Goal: Task Accomplishment & Management: Complete application form

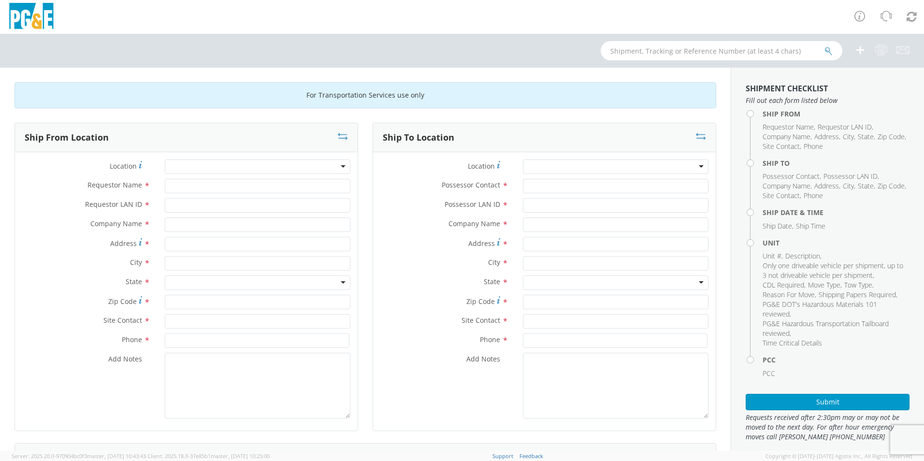
click at [315, 171] on div at bounding box center [258, 166] width 186 height 14
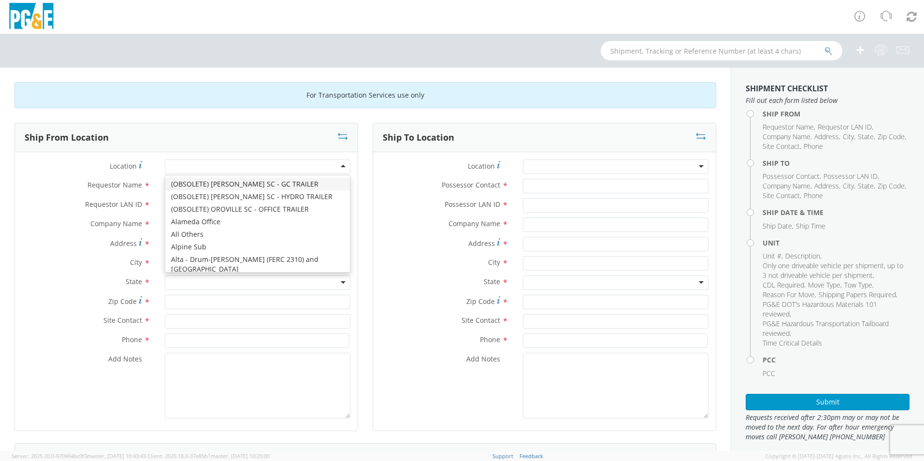
click at [339, 168] on div at bounding box center [258, 166] width 186 height 14
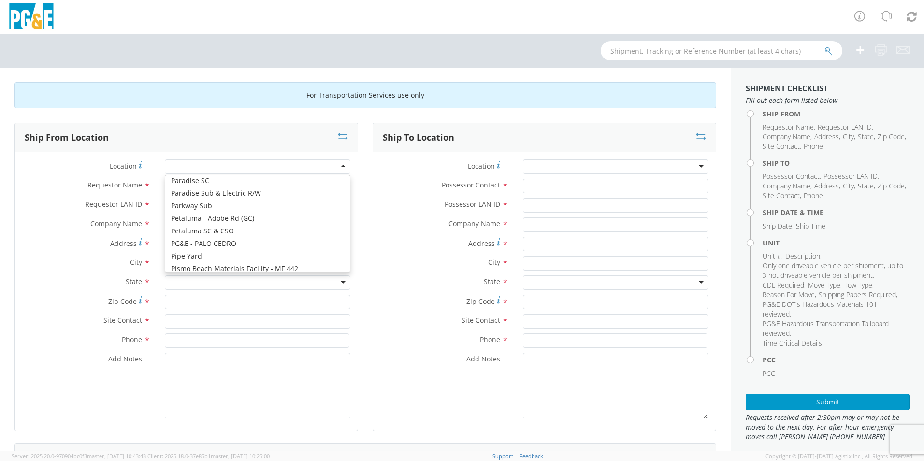
scroll to position [3396, 0]
type input "PG&E"
type input "[STREET_ADDRESS][PERSON_NAME]"
type input "American Canyon"
type input "94503"
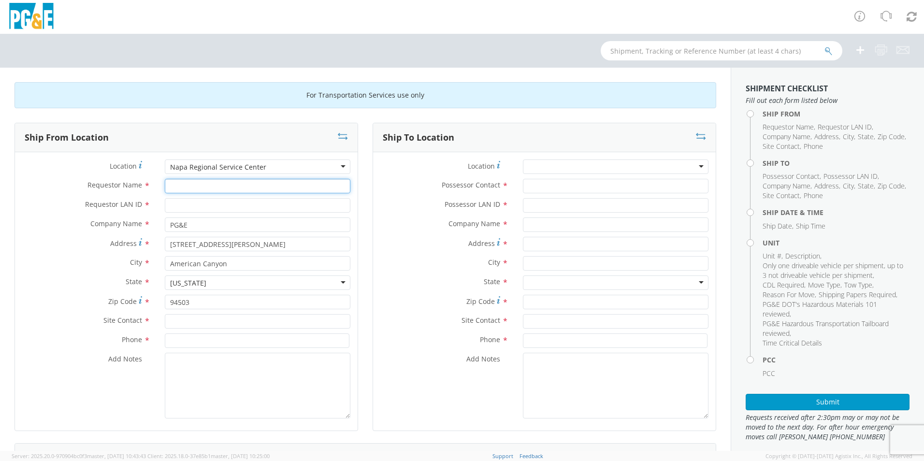
click at [243, 188] on input "Requestor Name *" at bounding box center [258, 186] width 186 height 14
type input "[PERSON_NAME]"
click at [186, 207] on input "Requestor LAN ID *" at bounding box center [258, 205] width 186 height 14
type input "DDTG"
click at [186, 188] on input "[PERSON_NAME]" at bounding box center [258, 186] width 186 height 14
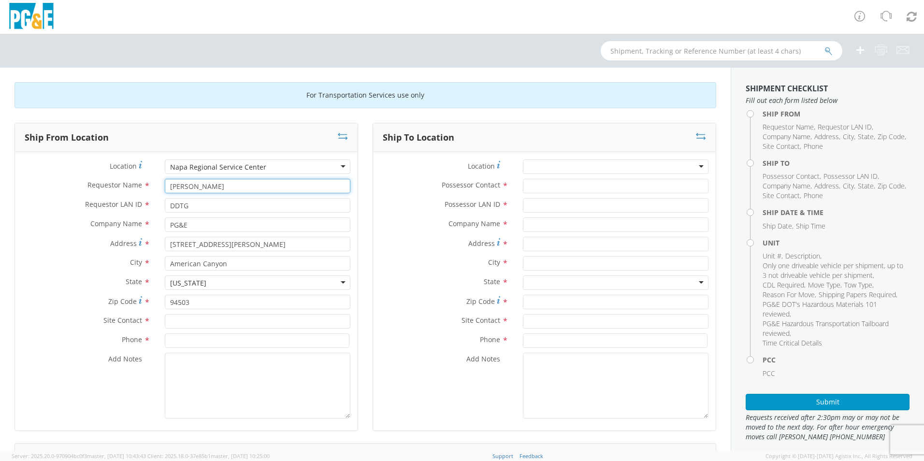
type input "[PERSON_NAME]"
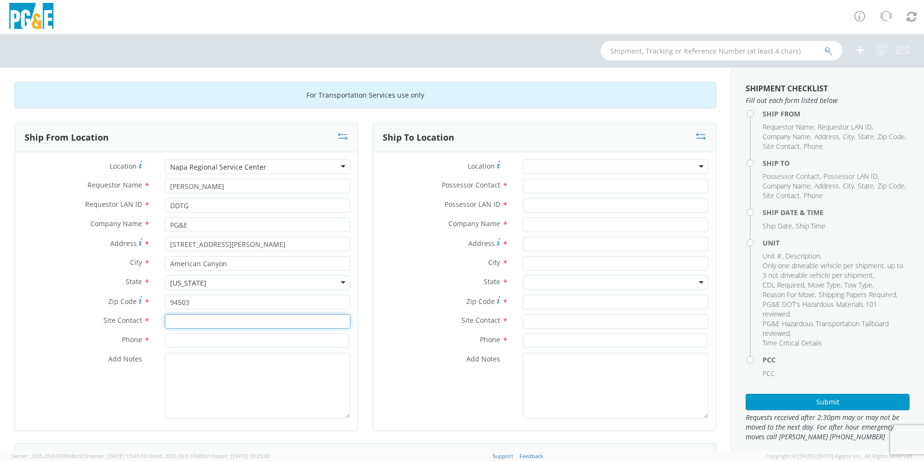
click at [218, 321] on input "text" at bounding box center [258, 321] width 186 height 14
type input "DDTG"
click at [193, 345] on input at bounding box center [257, 340] width 185 height 14
type input "[PHONE_NUMBER]"
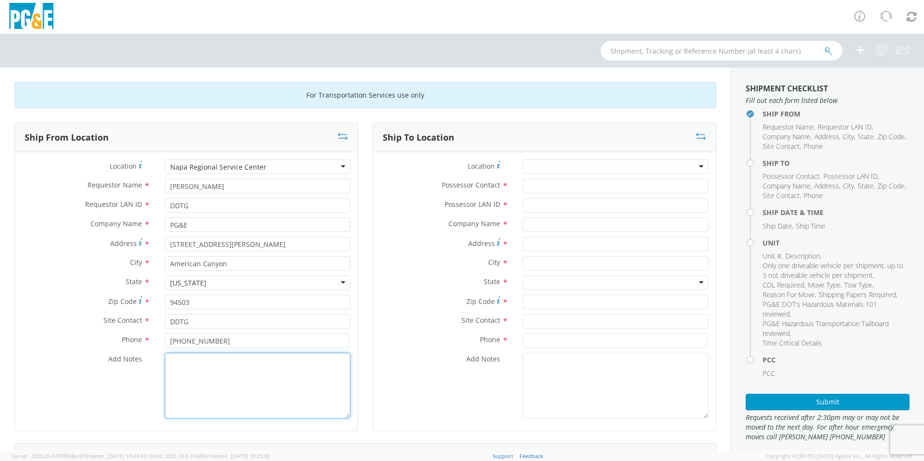
click at [200, 397] on textarea "Add Notes *" at bounding box center [258, 386] width 186 height 66
type textarea "truck is drivable"
click at [624, 170] on div at bounding box center [616, 166] width 186 height 14
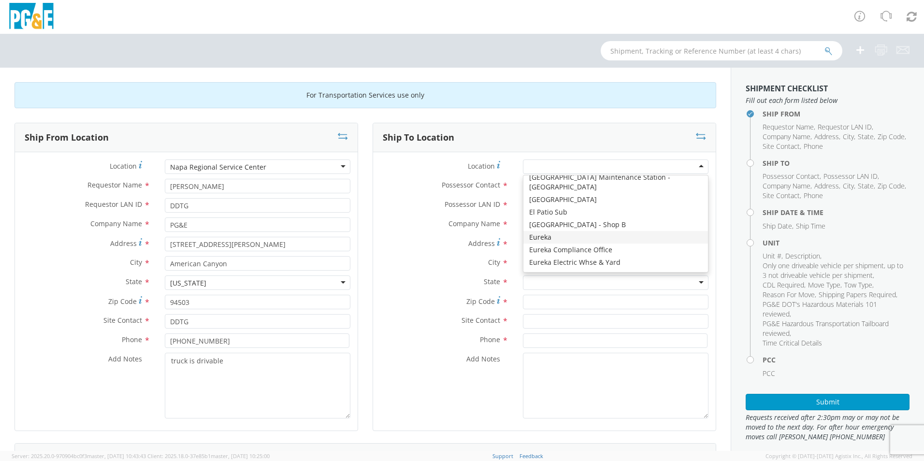
scroll to position [1409, 0]
type input "PG&E"
type input "[STREET_ADDRESS]"
type input "EUREKA"
type input "95501"
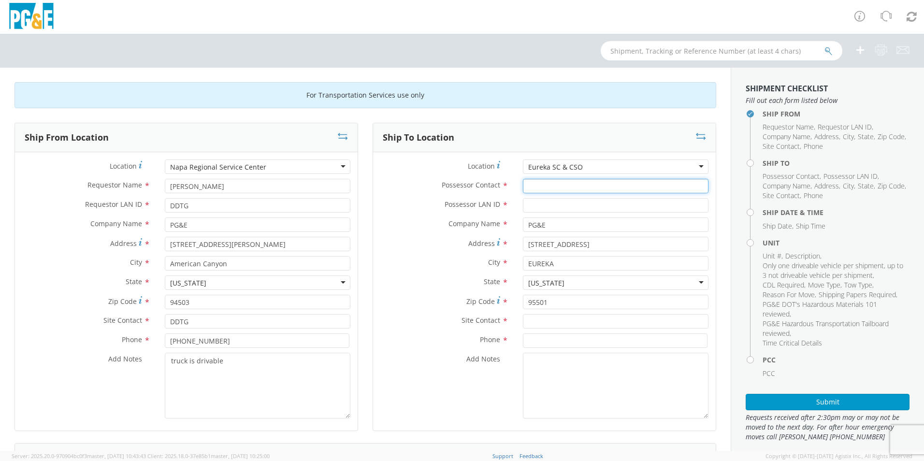
click at [529, 183] on input "Possessor Contact *" at bounding box center [616, 186] width 186 height 14
type input "[PERSON_NAME]"
click at [585, 206] on input "Possessor LAN ID *" at bounding box center [616, 205] width 186 height 14
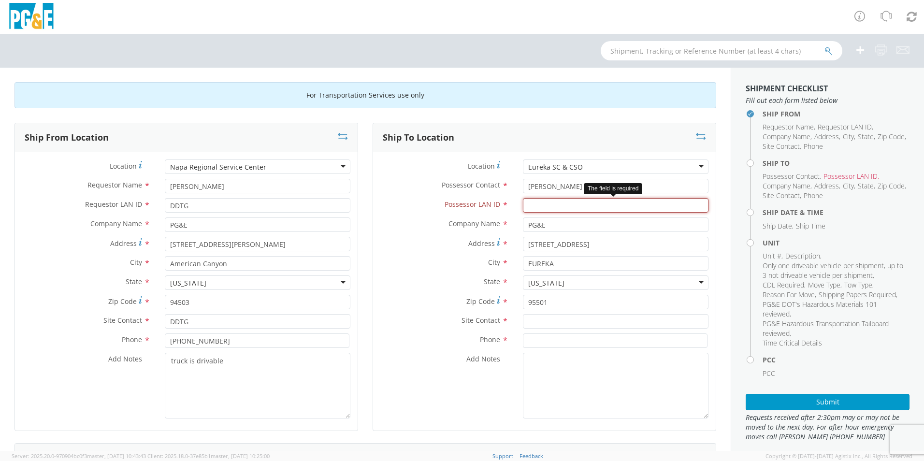
drag, startPoint x: 555, startPoint y: 208, endPoint x: 550, endPoint y: 198, distance: 11.5
click at [555, 208] on input "Possessor LAN ID *" at bounding box center [616, 205] width 186 height 14
type input "SOLN"
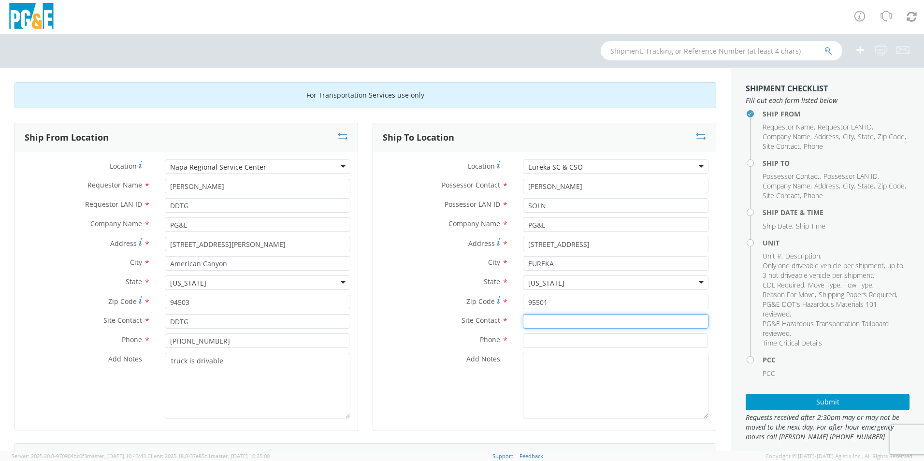
click at [551, 323] on input "text" at bounding box center [616, 321] width 186 height 14
type input "[PERSON_NAME]"
click at [523, 340] on input at bounding box center [615, 340] width 185 height 14
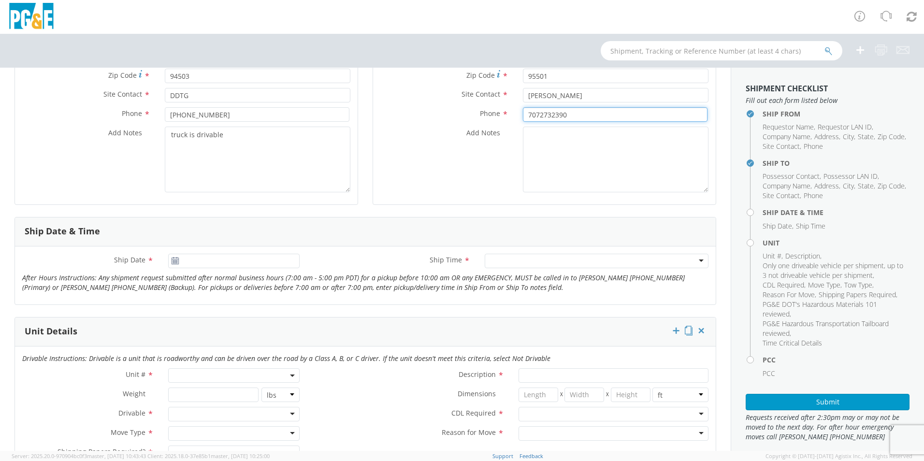
scroll to position [242, 0]
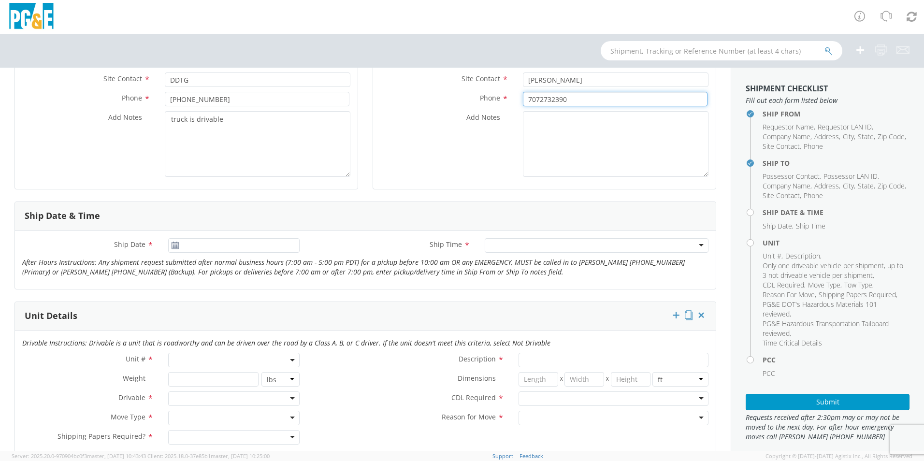
type input "7072732390"
click at [174, 246] on icon at bounding box center [175, 246] width 8 height 8
click at [191, 246] on input "[DATE]" at bounding box center [233, 245] width 131 height 14
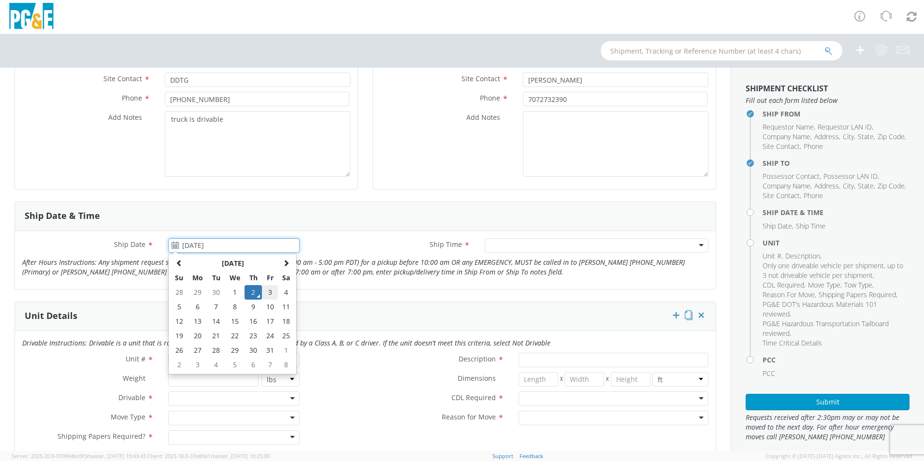
click at [268, 294] on td "3" at bounding box center [270, 292] width 16 height 14
type input "[DATE]"
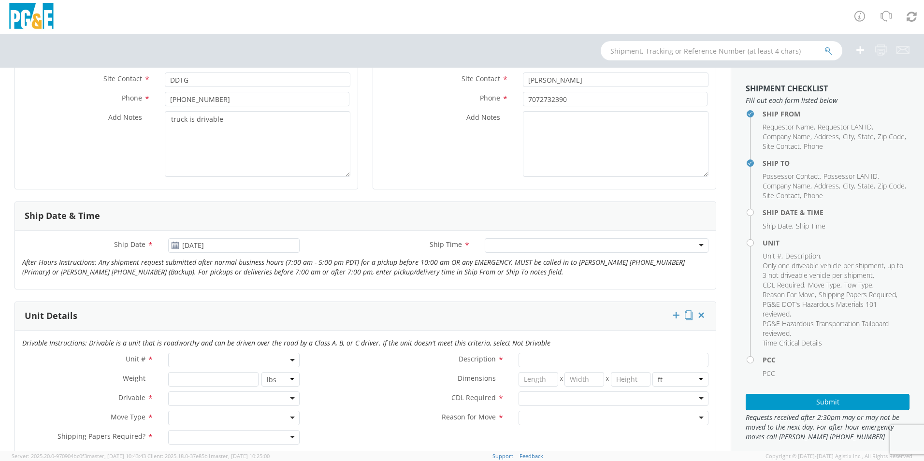
click at [520, 245] on div at bounding box center [597, 245] width 224 height 14
click at [254, 355] on span at bounding box center [233, 360] width 131 height 14
click at [219, 375] on input "search" at bounding box center [233, 376] width 125 height 14
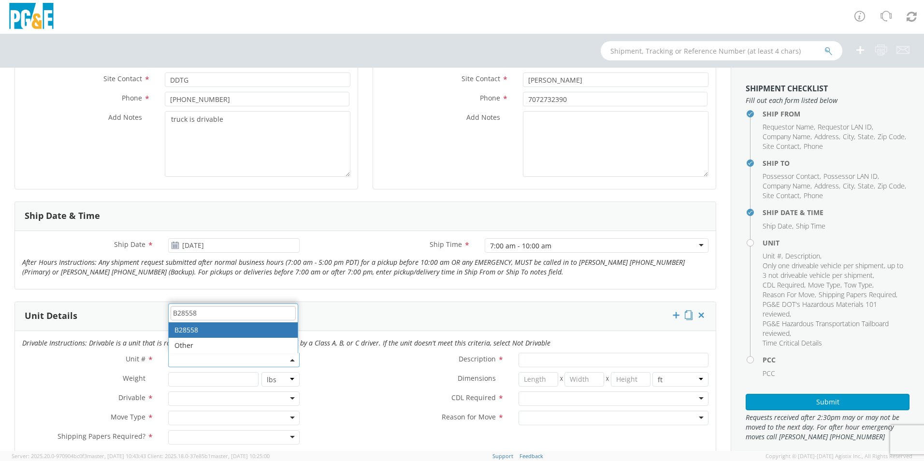
type input "B28558"
type input "TRUCK; TROUBLE W/AERIAL 4X4"
type input "19500"
select select "B28558"
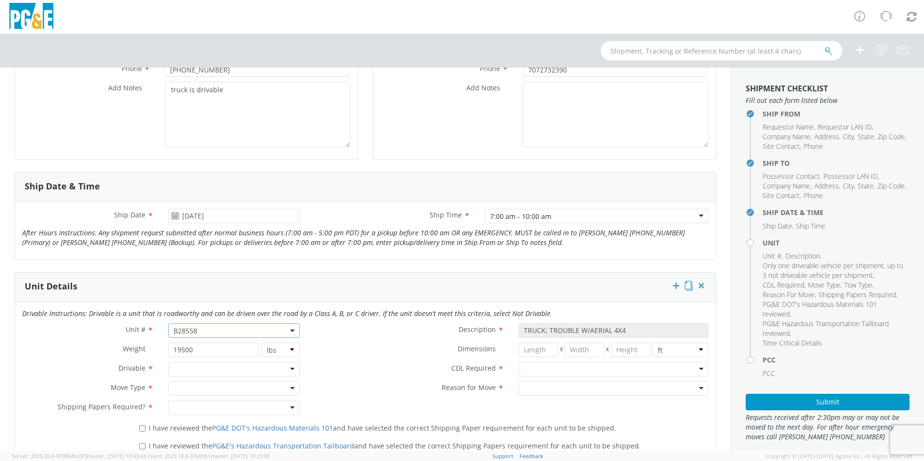
scroll to position [338, 0]
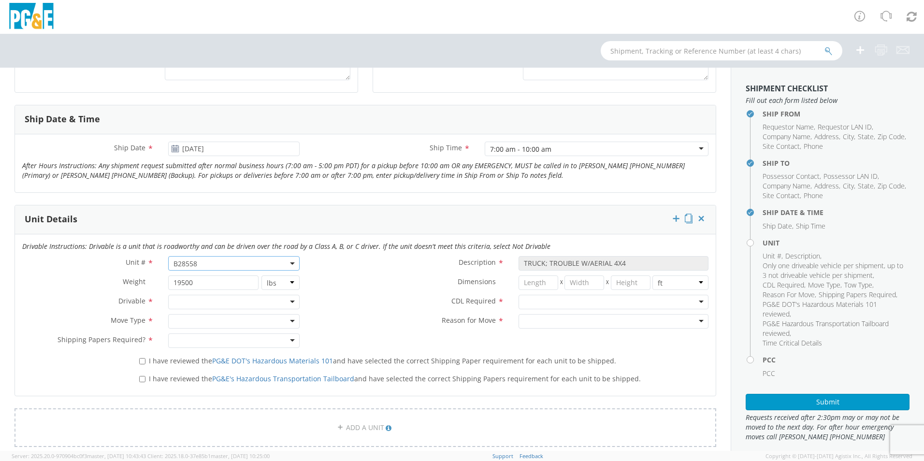
click at [264, 304] on div at bounding box center [233, 302] width 131 height 14
click at [259, 321] on div at bounding box center [233, 321] width 131 height 14
click at [219, 341] on div at bounding box center [233, 340] width 131 height 14
click at [141, 363] on input "I have reviewed the PG&E DOT's Hazardous Materials 101 and have selected the co…" at bounding box center [142, 361] width 6 height 6
checkbox input "true"
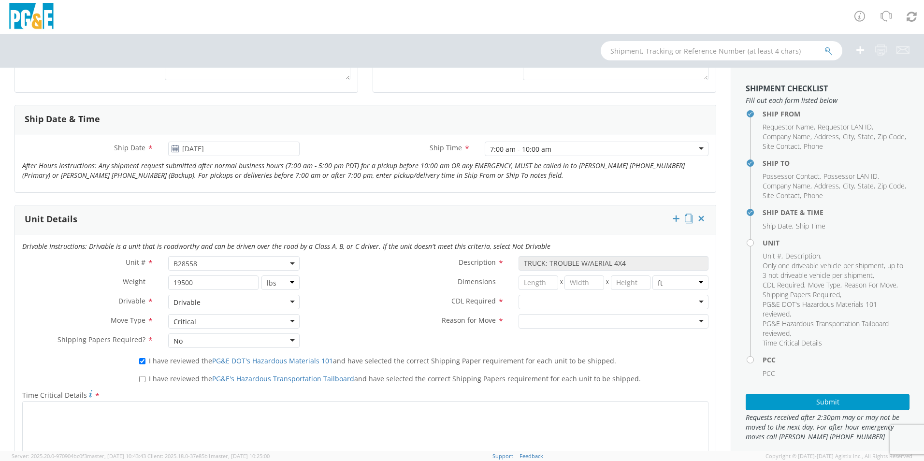
click at [142, 375] on label "I have reviewed the PG&E's Hazardous Transportation Tailboard and have selected…" at bounding box center [390, 377] width 503 height 11
click at [142, 376] on input "I have reviewed the PG&E's Hazardous Transportation Tailboard and have selected…" at bounding box center [142, 379] width 6 height 6
checkbox input "true"
click at [560, 304] on div at bounding box center [613, 302] width 190 height 14
click at [566, 320] on div at bounding box center [613, 321] width 190 height 14
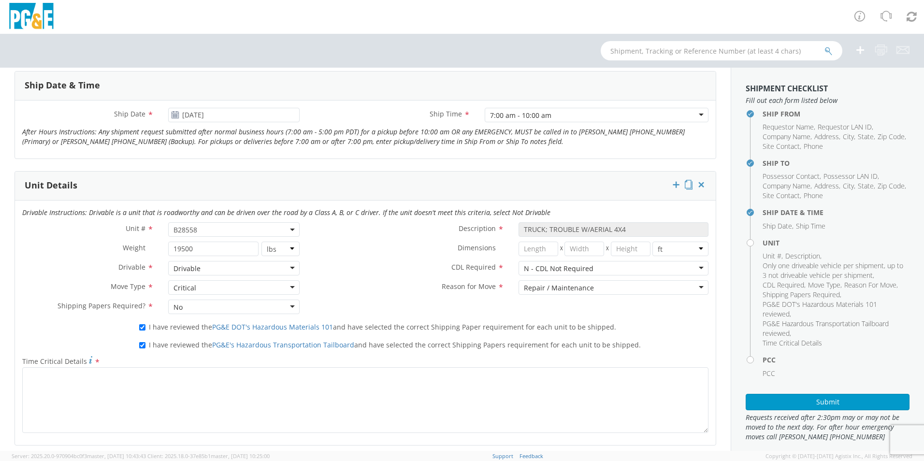
scroll to position [387, 0]
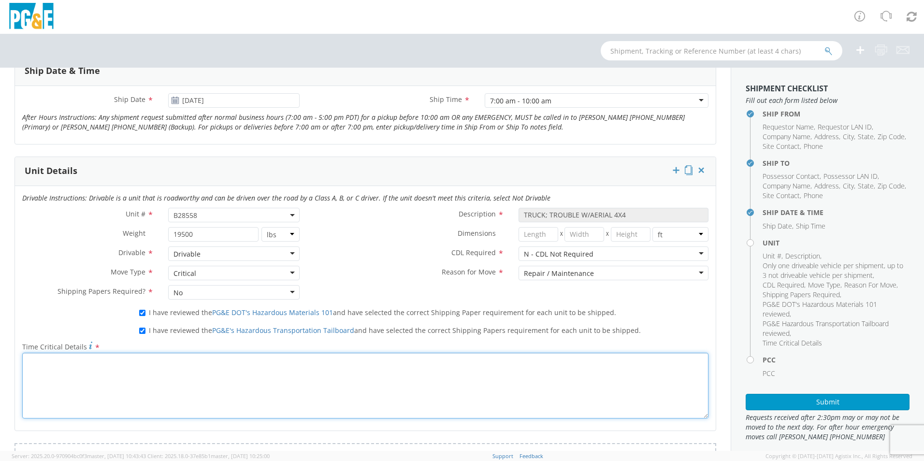
click at [292, 374] on textarea "Time Critical Details *" at bounding box center [365, 386] width 686 height 66
click at [101, 363] on textarea "short on trouble trucks unit needs to be back in service" at bounding box center [365, 386] width 686 height 66
drag, startPoint x: 207, startPoint y: 360, endPoint x: 289, endPoint y: 386, distance: 86.0
click at [207, 360] on textarea "short on trouble trucks, unit needs to be back in service" at bounding box center [365, 386] width 686 height 66
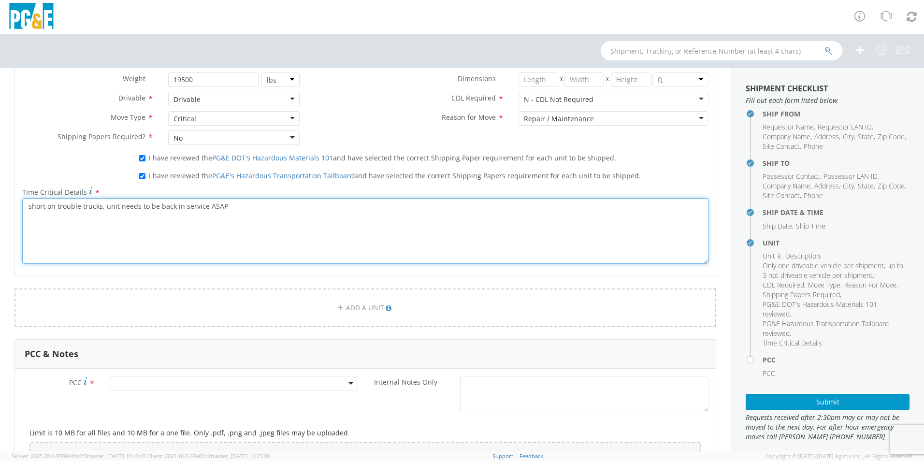
scroll to position [580, 0]
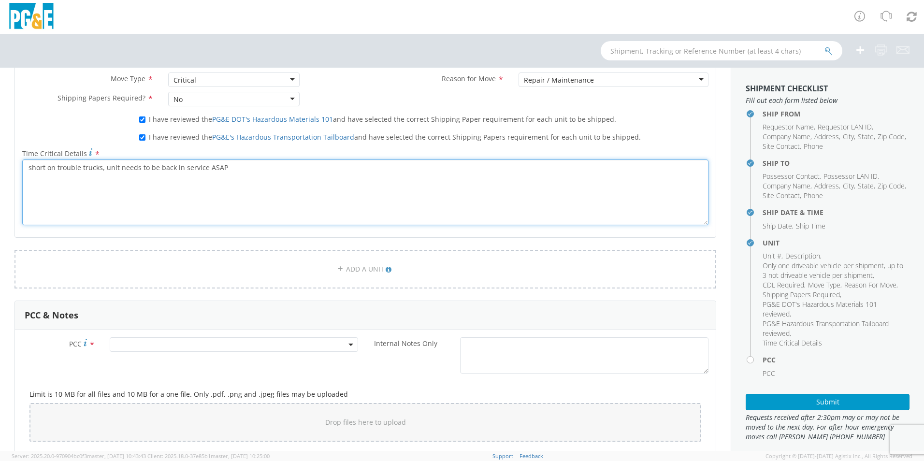
type textarea "short on trouble trucks, unit needs to be back in service ASAP"
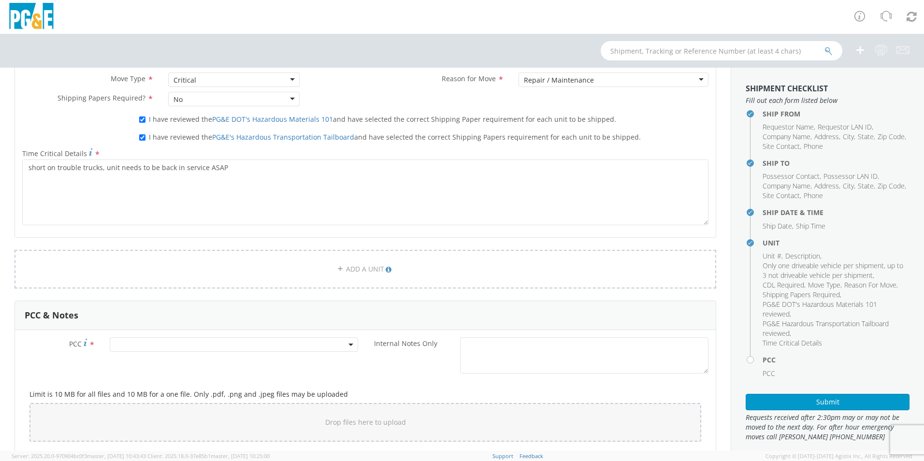
click at [275, 348] on span at bounding box center [234, 344] width 248 height 14
click at [126, 363] on input "number" at bounding box center [232, 360] width 241 height 14
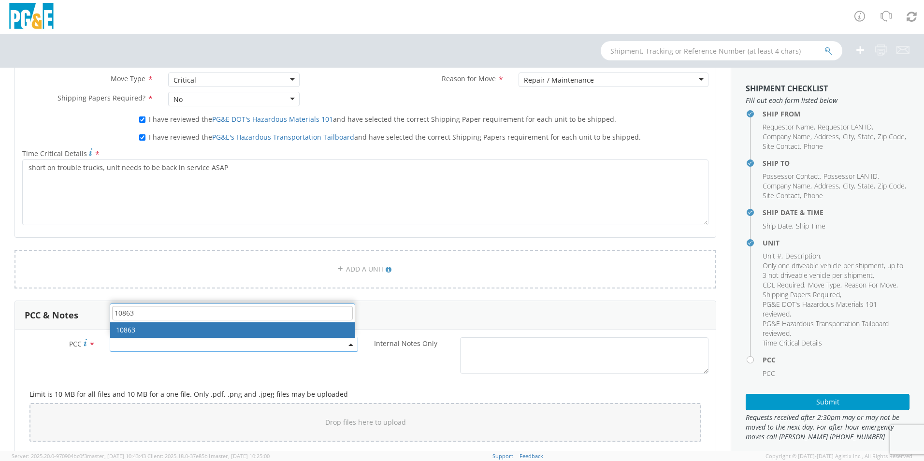
type input "10863"
select select "10863"
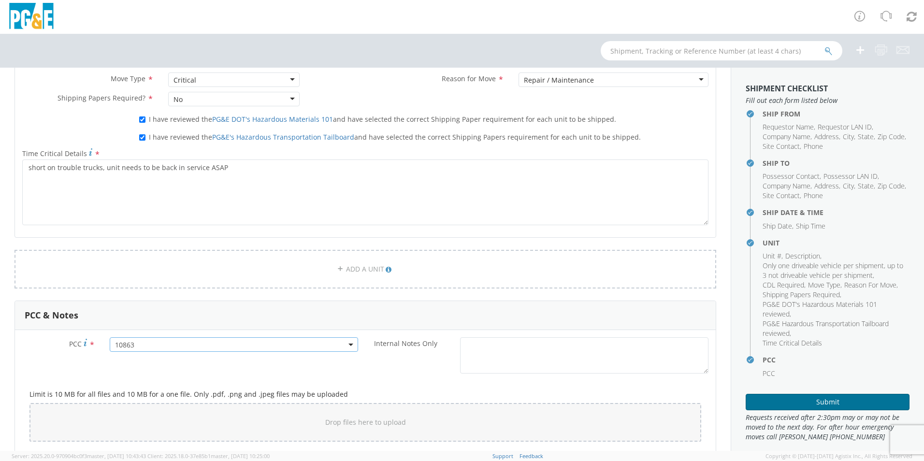
click at [836, 399] on button "Submit" at bounding box center [827, 402] width 164 height 16
